Goal: Task Accomplishment & Management: Manage account settings

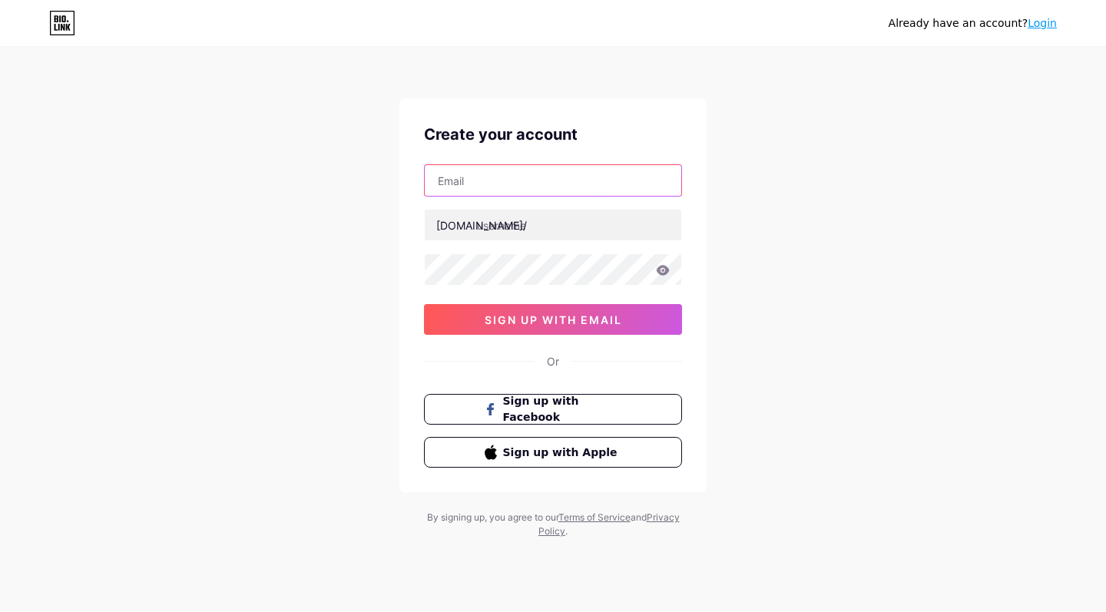
click at [582, 179] on input "text" at bounding box center [553, 180] width 256 height 31
paste input "[EMAIL_ADDRESS][DOMAIN_NAME]"
type input "[EMAIL_ADDRESS][DOMAIN_NAME]"
click at [1044, 22] on link "Login" at bounding box center [1041, 23] width 29 height 12
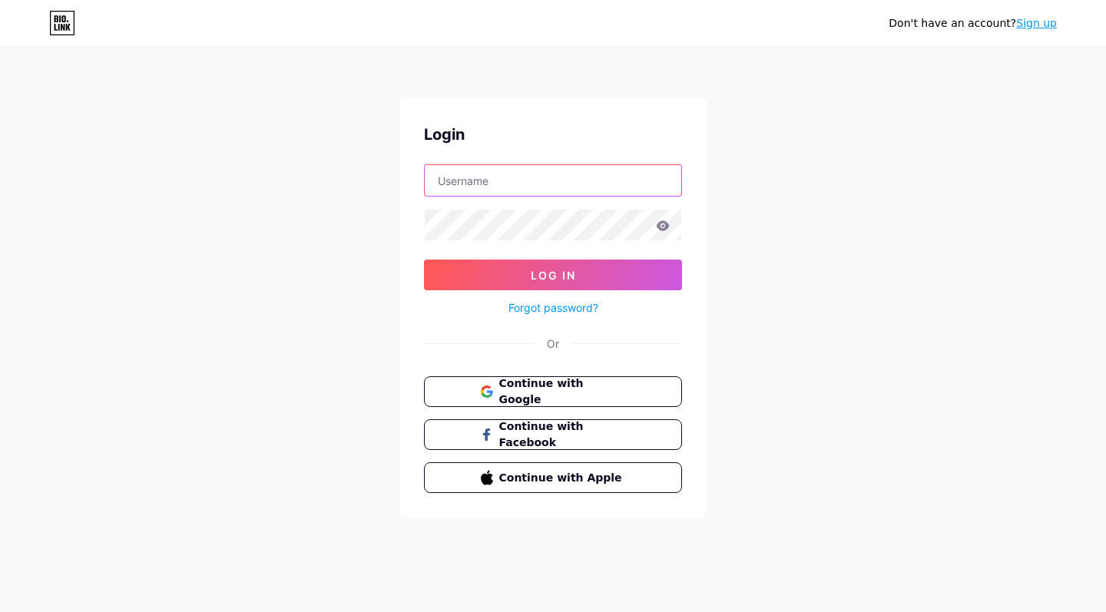
paste input "[EMAIL_ADDRESS][DOMAIN_NAME]"
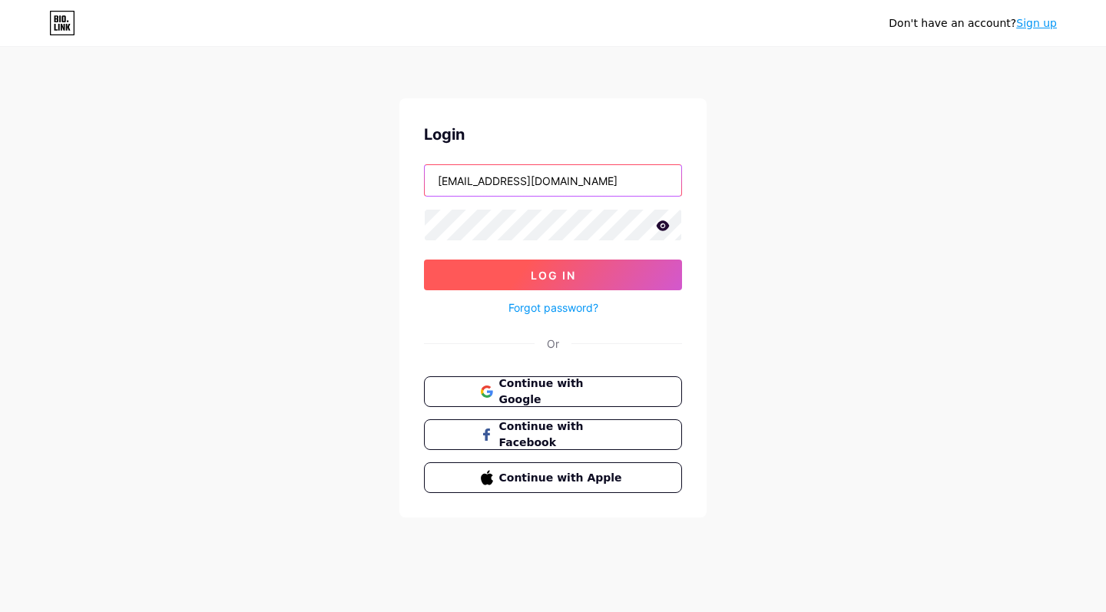
type input "[EMAIL_ADDRESS][DOMAIN_NAME]"
click at [571, 276] on span "Log In" at bounding box center [553, 275] width 45 height 13
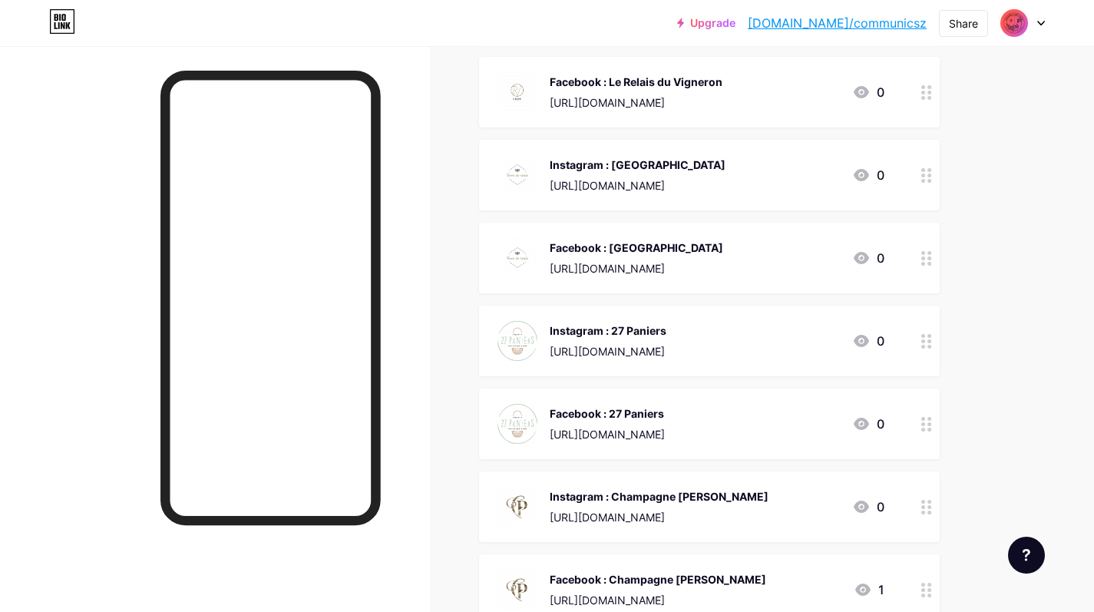
scroll to position [263, 0]
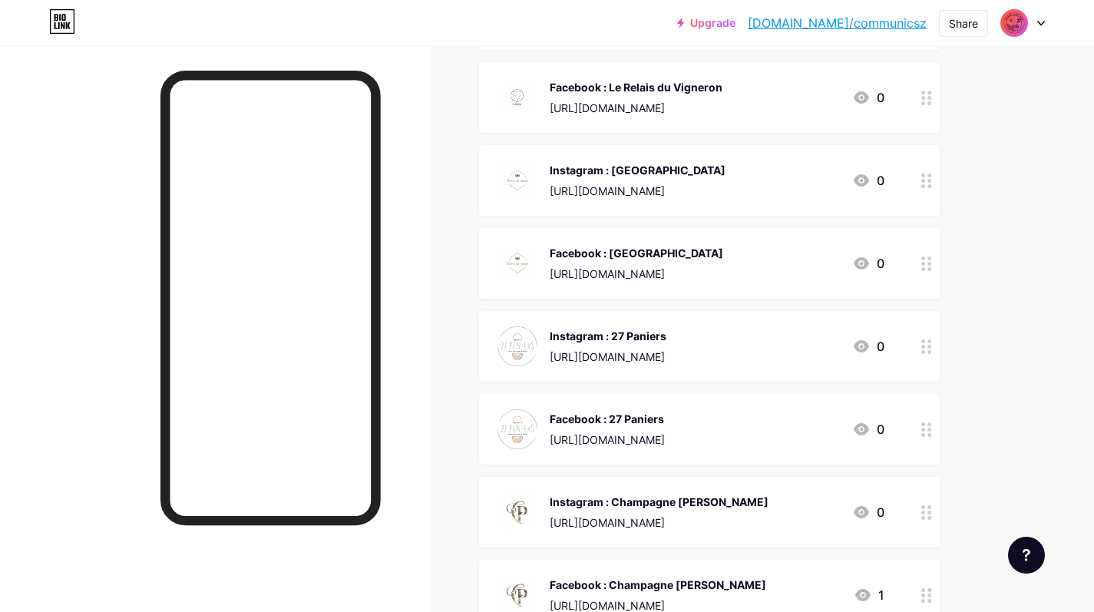
click at [726, 192] on div "[URL][DOMAIN_NAME]" at bounding box center [638, 191] width 176 height 16
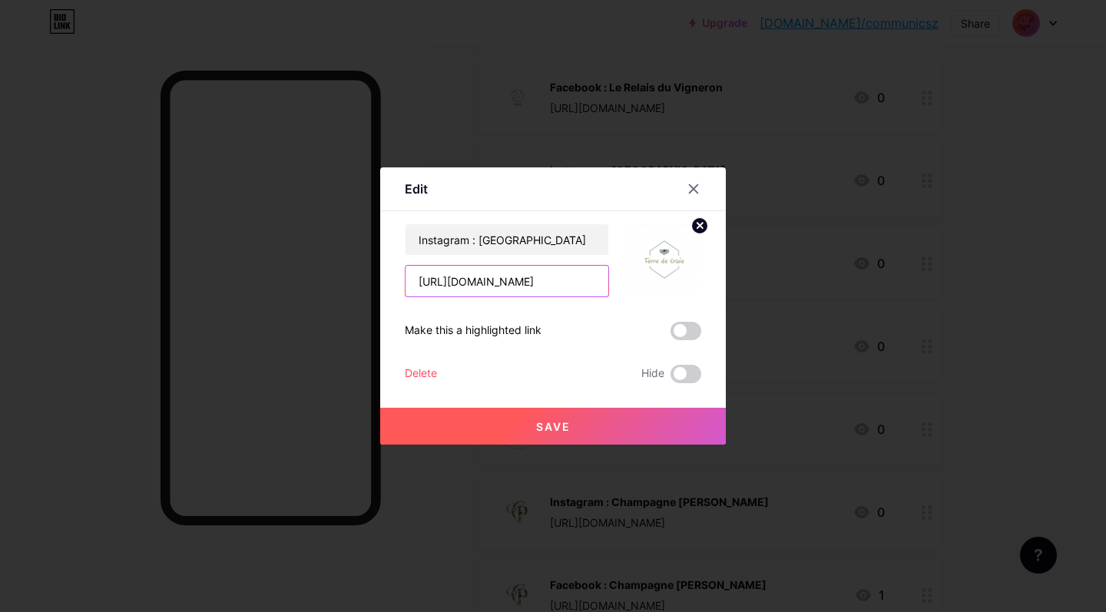
click at [528, 285] on input "[URL][DOMAIN_NAME]" at bounding box center [506, 281] width 203 height 31
click at [528, 286] on input "[URL][DOMAIN_NAME]" at bounding box center [506, 281] width 203 height 31
paste input "[URL][DOMAIN_NAME]"
type input "[URL][DOMAIN_NAME]"
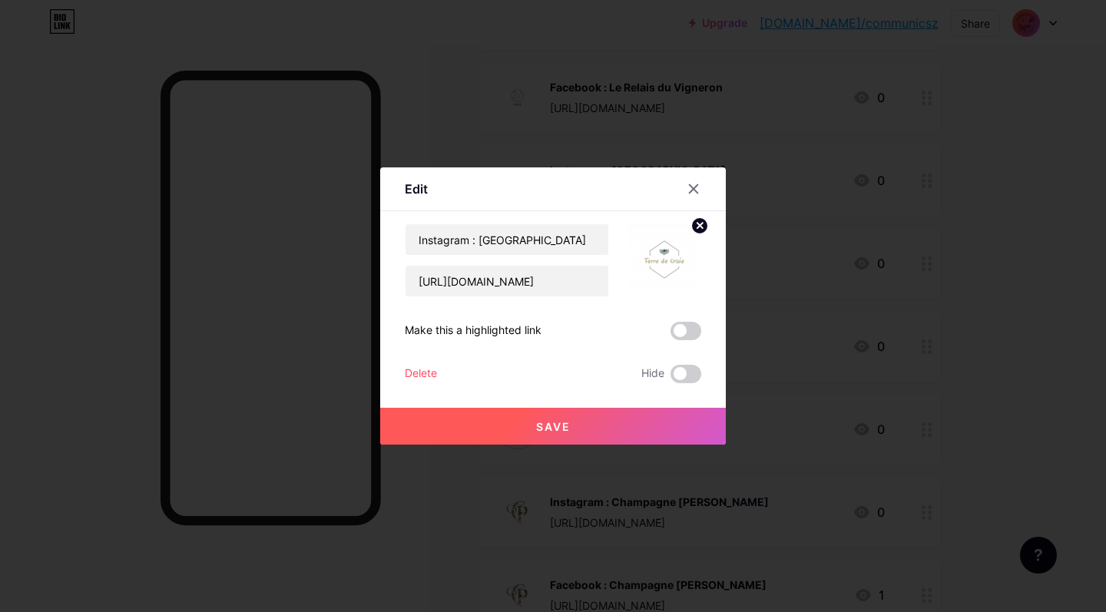
click at [556, 427] on span "Save" at bounding box center [553, 426] width 35 height 13
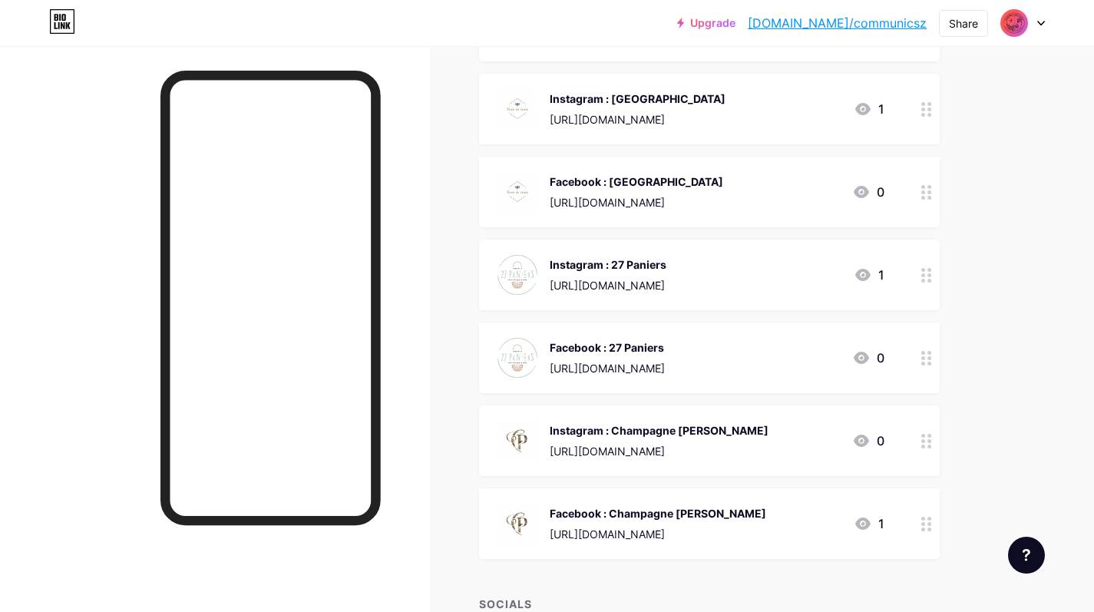
scroll to position [336, 0]
